Goal: Find specific page/section: Find specific page/section

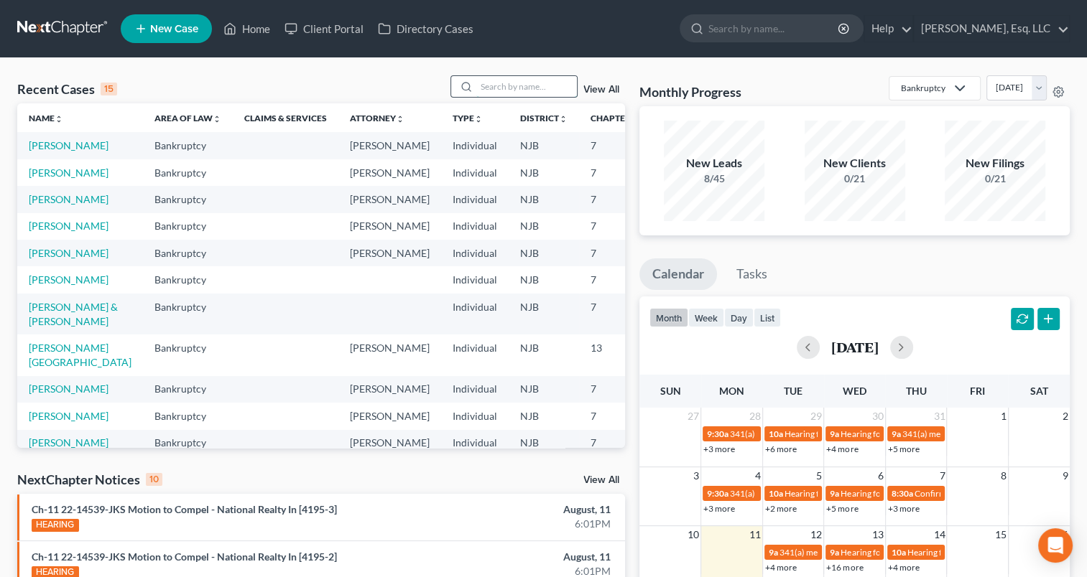
click at [516, 80] on input "search" at bounding box center [526, 86] width 101 height 21
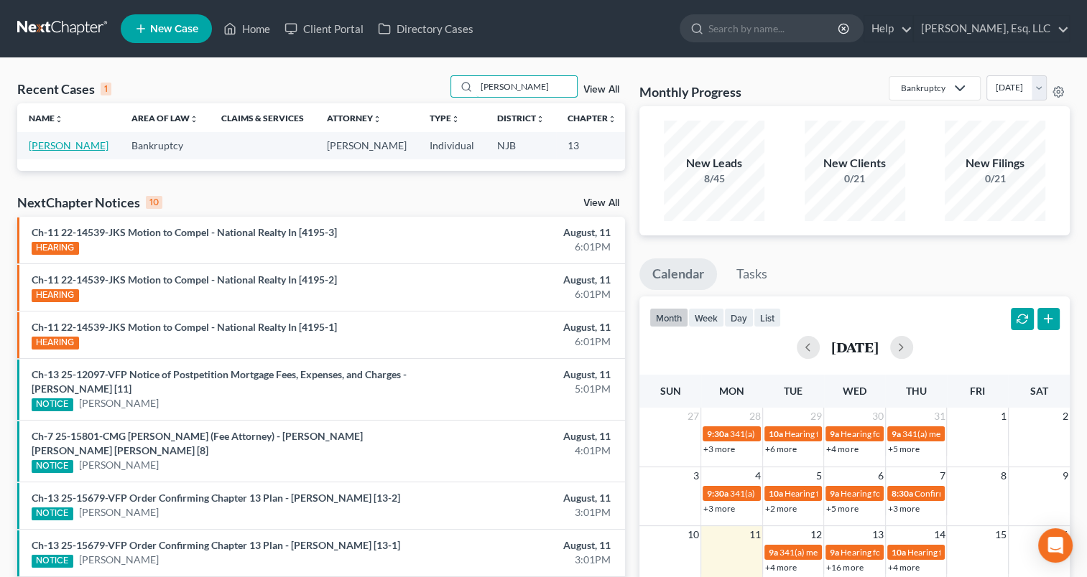
type input "[PERSON_NAME]"
click at [55, 152] on link "[PERSON_NAME]" at bounding box center [69, 145] width 80 height 12
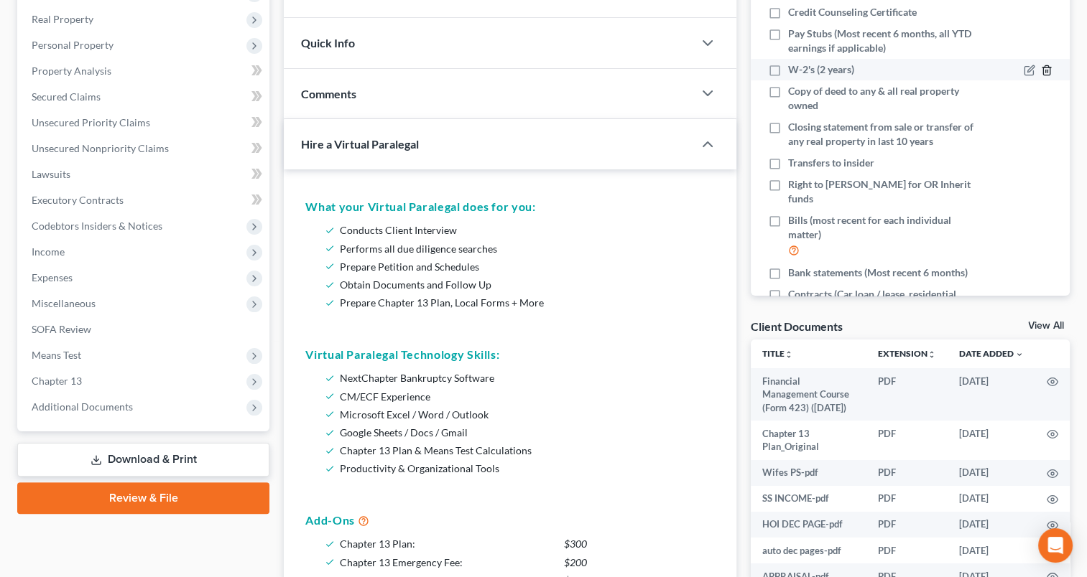
scroll to position [221, 0]
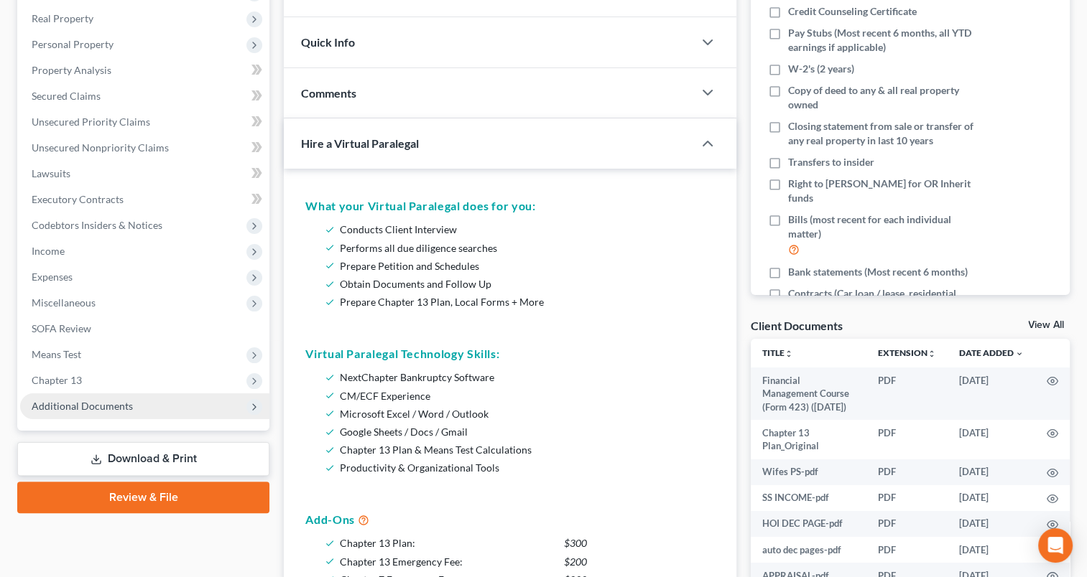
click at [124, 410] on span "Additional Documents" at bounding box center [82, 406] width 101 height 12
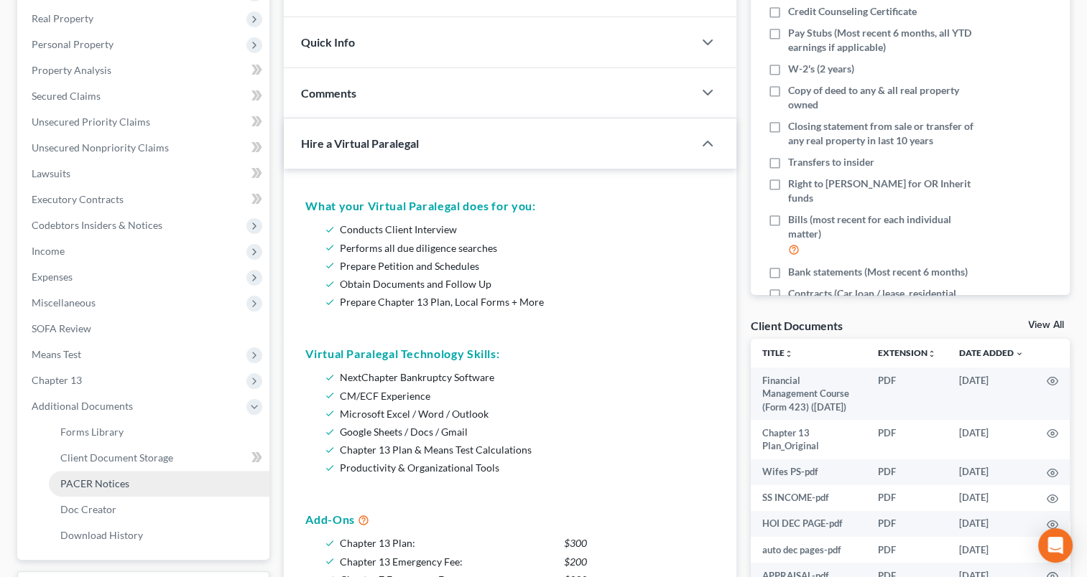
click at [123, 483] on span "PACER Notices" at bounding box center [94, 484] width 69 height 12
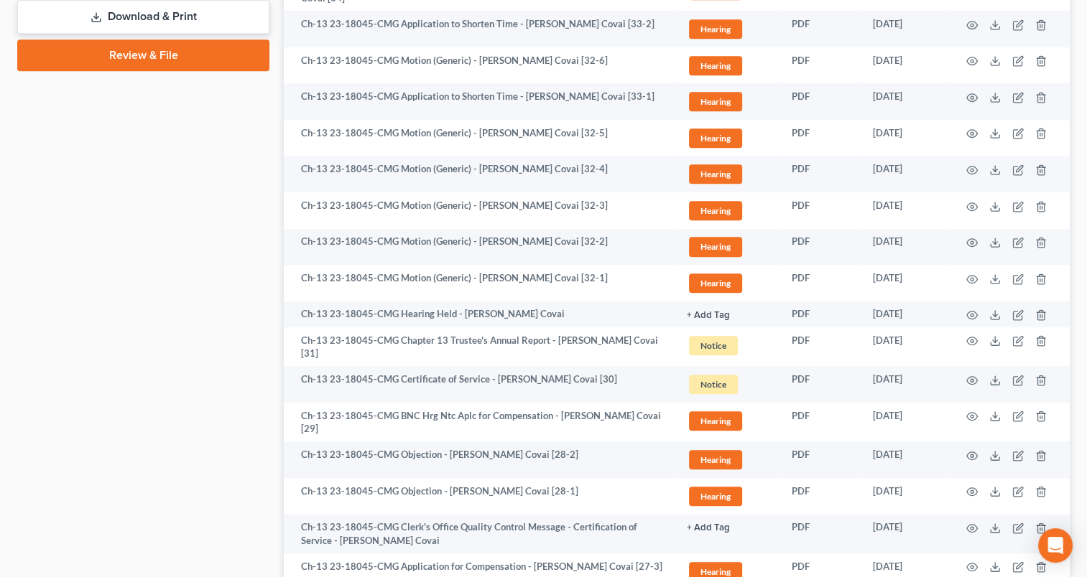
scroll to position [789, 0]
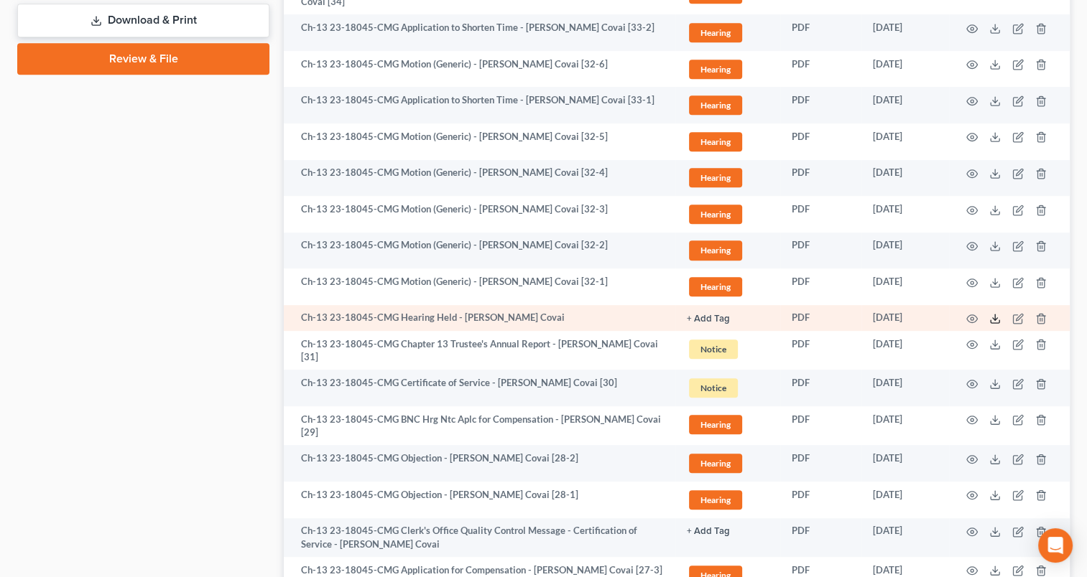
click at [995, 315] on line at bounding box center [995, 318] width 0 height 6
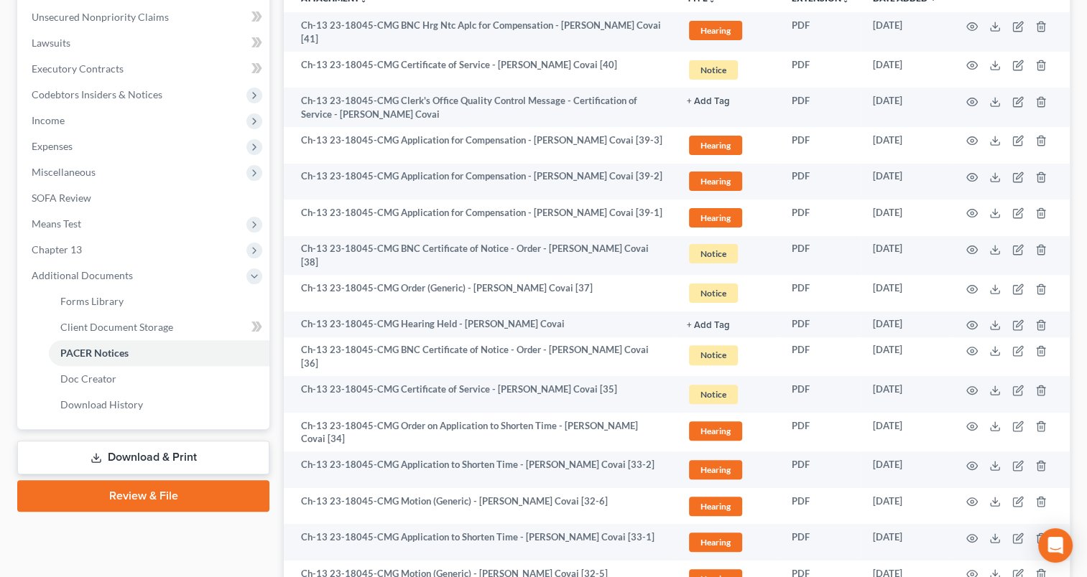
scroll to position [0, 0]
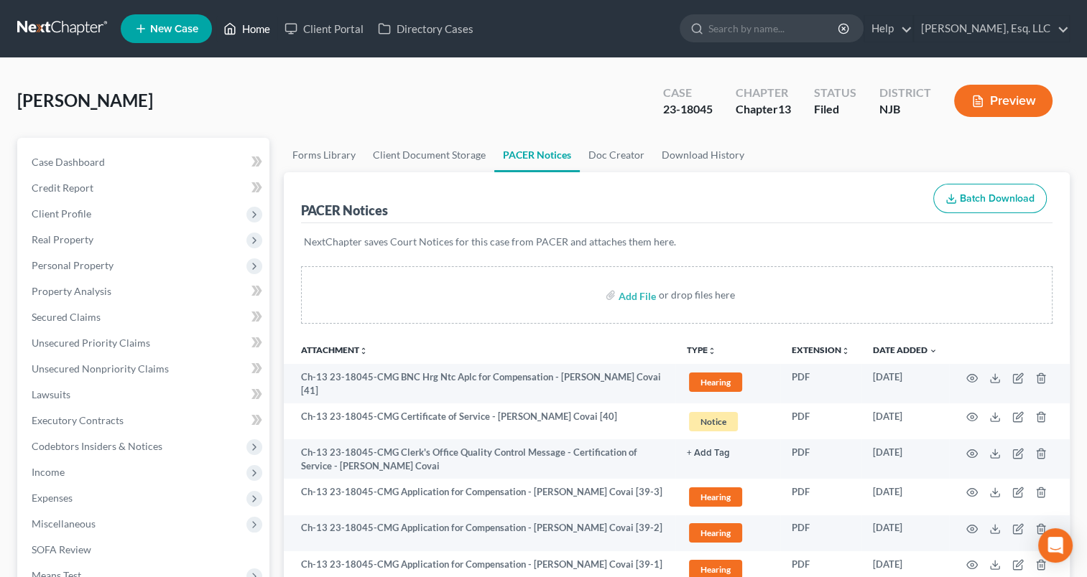
click at [256, 28] on link "Home" at bounding box center [246, 29] width 61 height 26
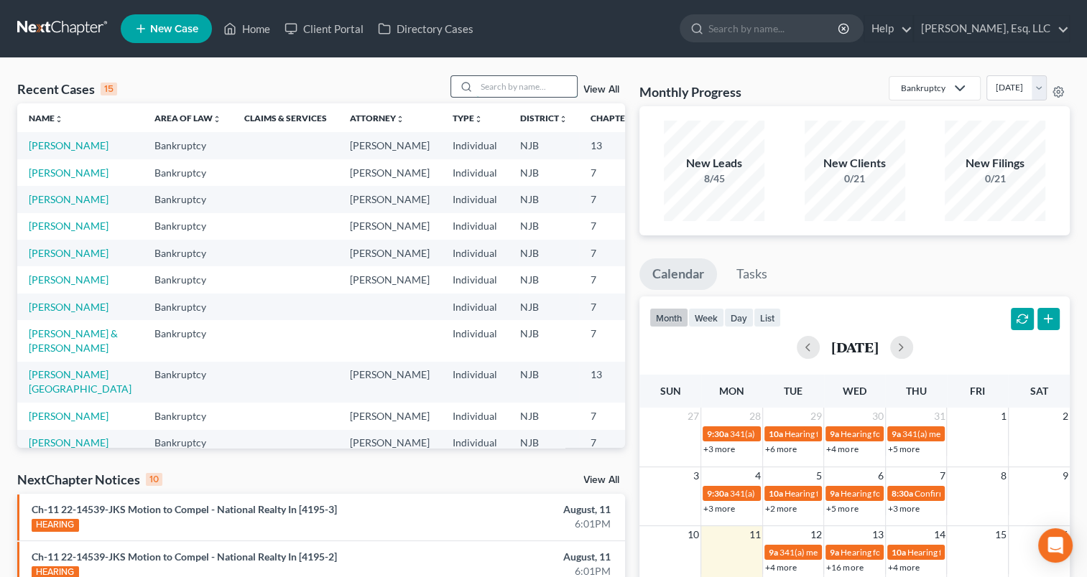
click at [534, 91] on input "search" at bounding box center [526, 86] width 101 height 21
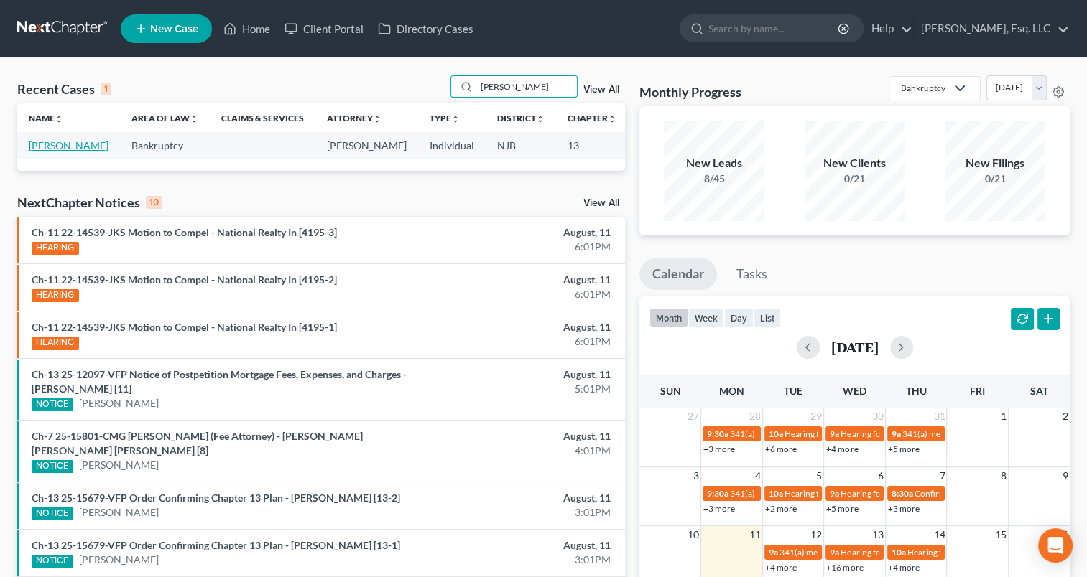
type input "[PERSON_NAME]"
click at [47, 152] on link "[PERSON_NAME]" at bounding box center [69, 145] width 80 height 12
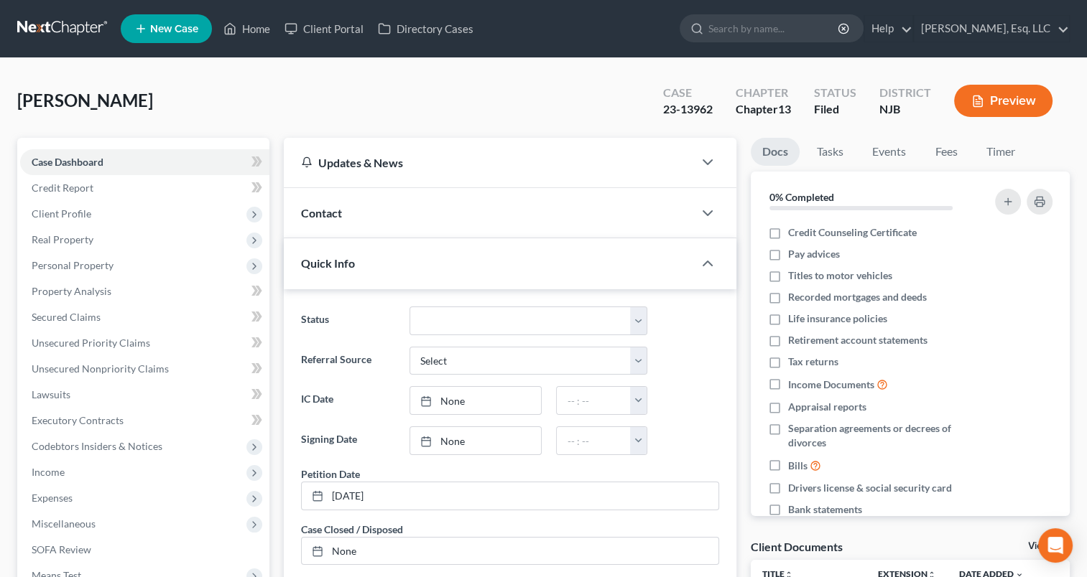
click at [303, 98] on div "[PERSON_NAME] Upgraded Case 23-13962 Chapter Chapter 13 Status [GEOGRAPHIC_DATA…" at bounding box center [543, 106] width 1052 height 62
click at [257, 34] on link "Home" at bounding box center [246, 29] width 61 height 26
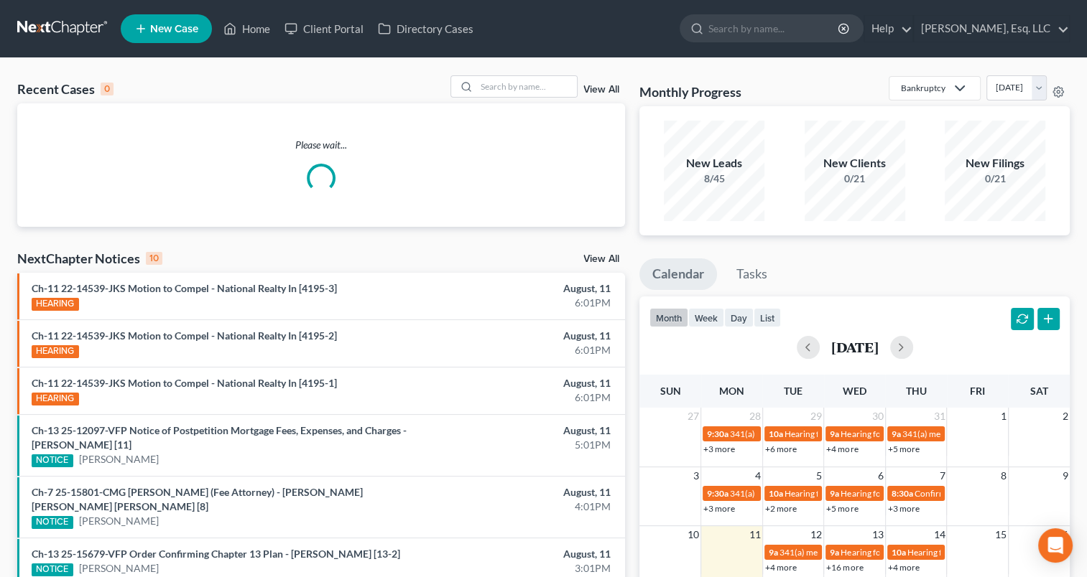
click at [364, 174] on div "Please wait..." at bounding box center [321, 165] width 608 height 55
click at [502, 92] on input "search" at bounding box center [526, 86] width 101 height 21
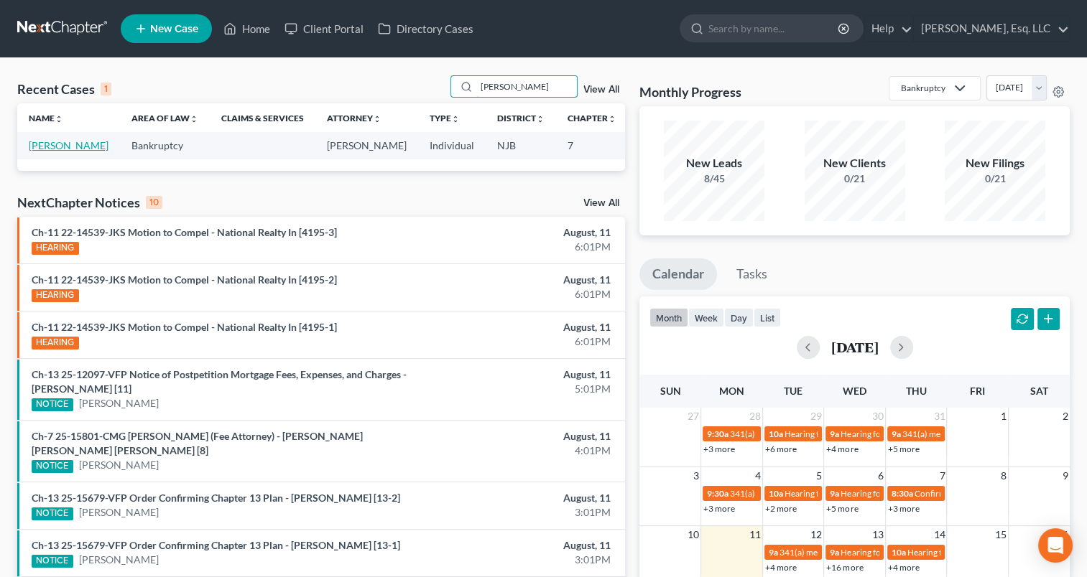
type input "[PERSON_NAME]"
click at [53, 150] on link "[PERSON_NAME]" at bounding box center [69, 145] width 80 height 12
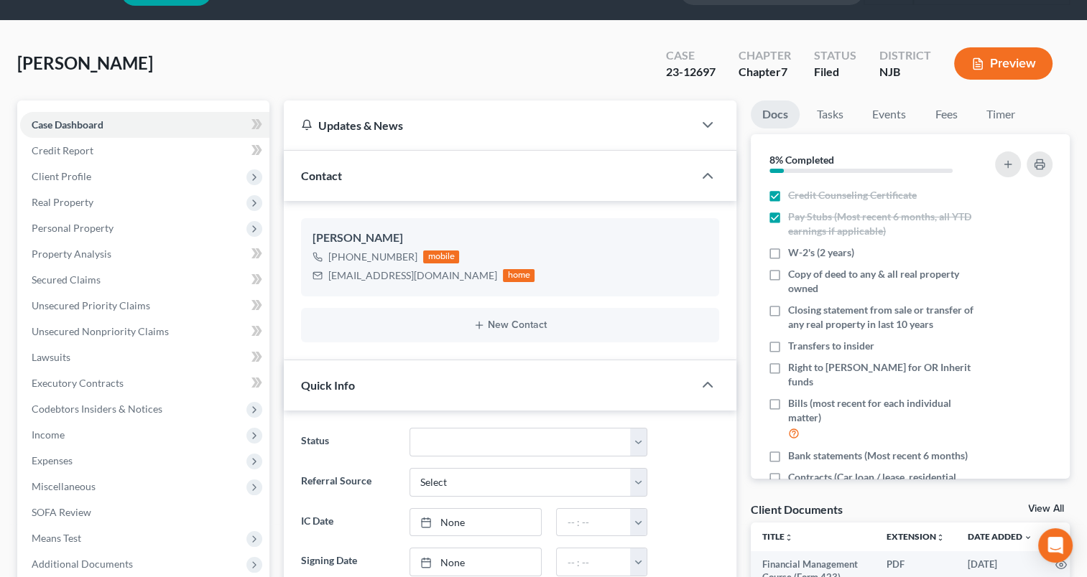
scroll to position [37, 0]
click at [79, 153] on span "Credit Report" at bounding box center [63, 150] width 62 height 12
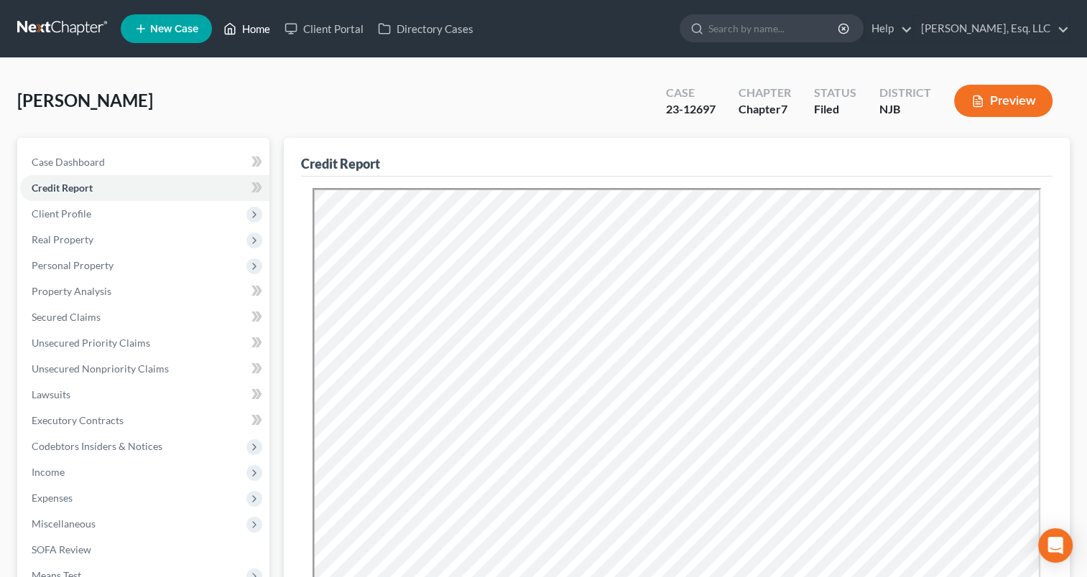
click at [247, 29] on link "Home" at bounding box center [246, 29] width 61 height 26
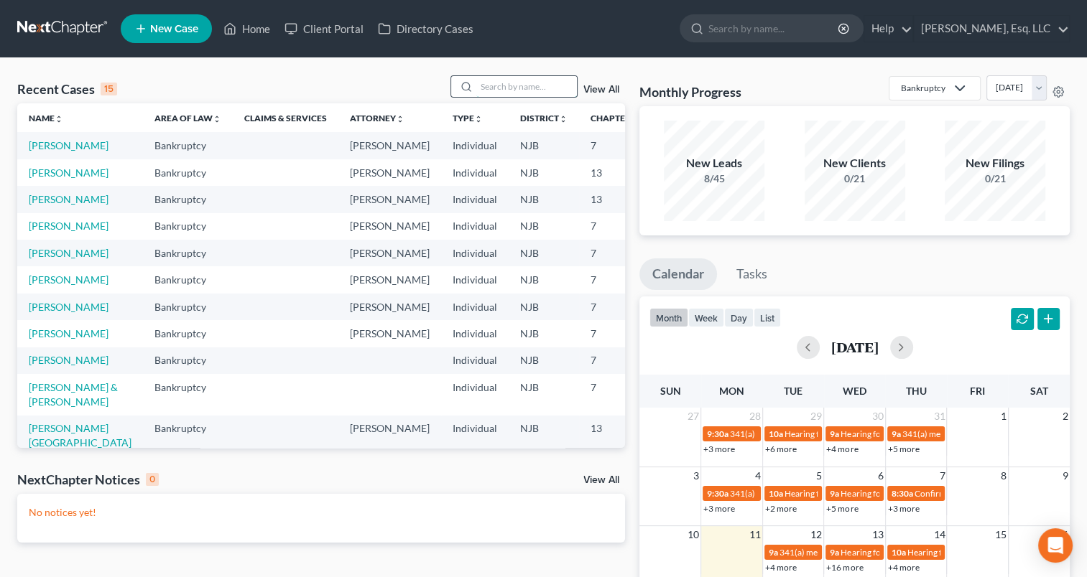
click at [487, 87] on input "search" at bounding box center [526, 86] width 101 height 21
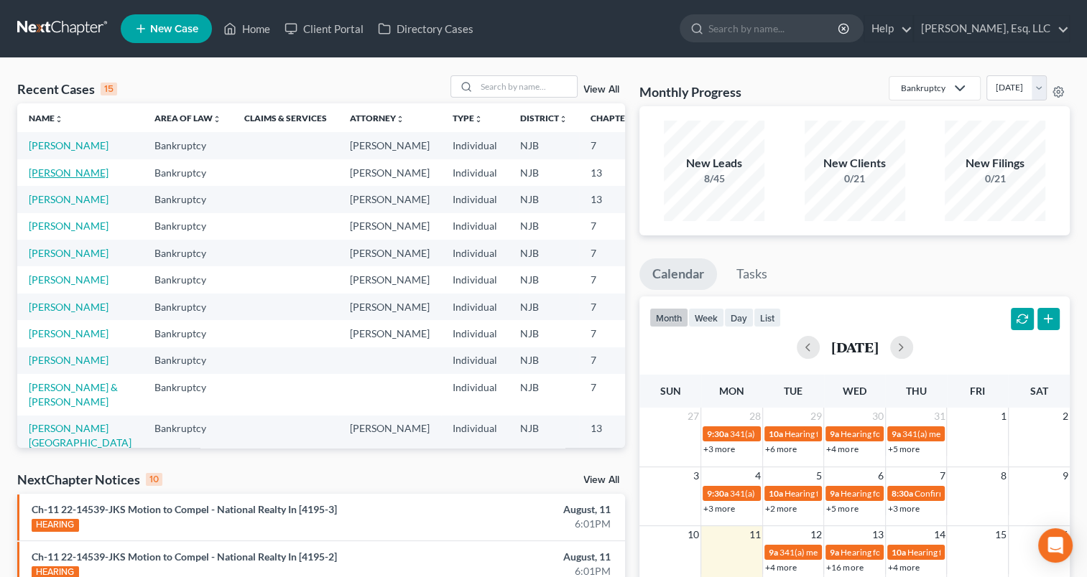
click at [46, 178] on link "[PERSON_NAME]" at bounding box center [69, 173] width 80 height 12
